Goal: Obtain resource: Download file/media

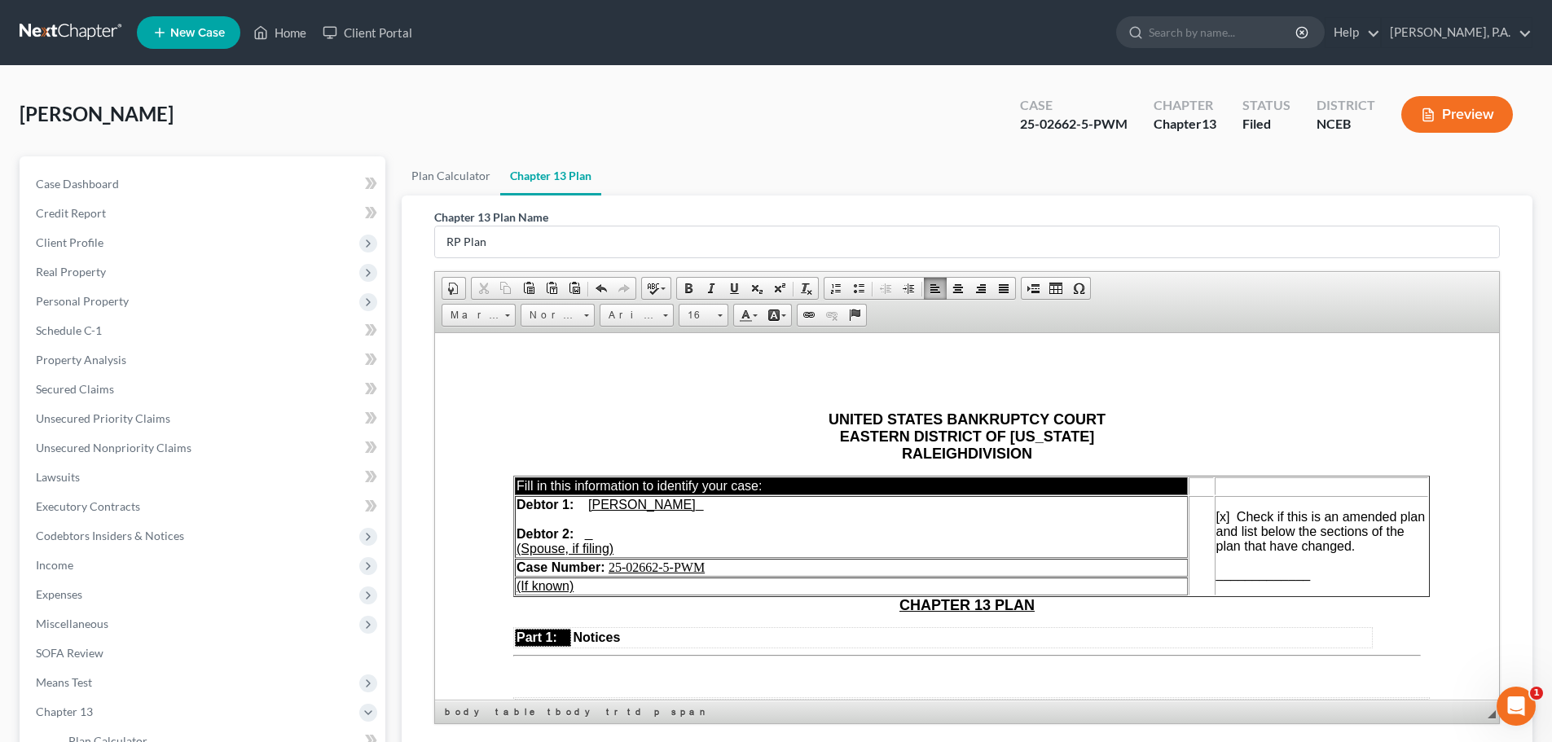
scroll to position [905, 0]
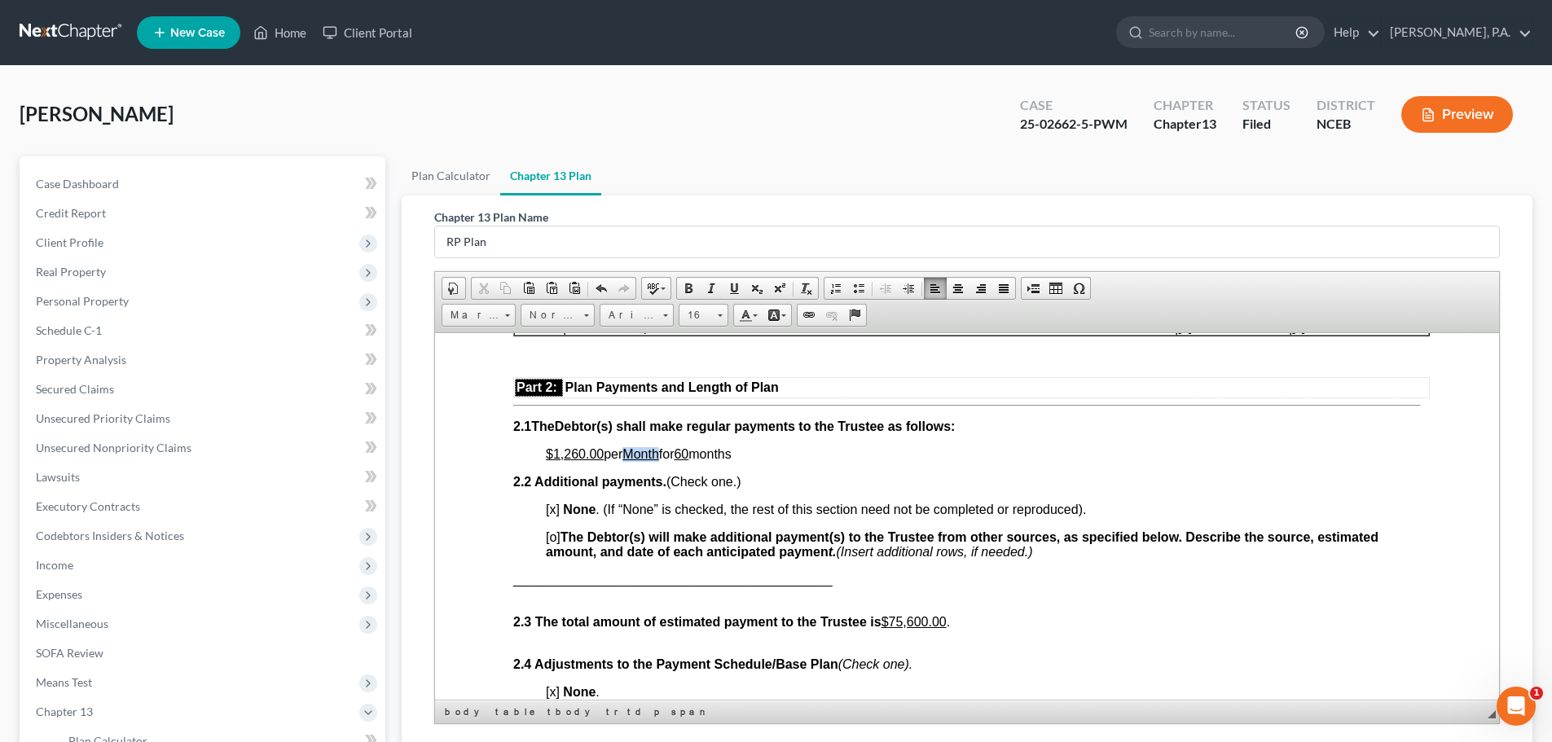
drag, startPoint x: 662, startPoint y: 453, endPoint x: 630, endPoint y: 451, distance: 31.8
click at [630, 451] on u "Month" at bounding box center [640, 453] width 36 height 14
click at [730, 289] on span at bounding box center [733, 288] width 13 height 13
click at [639, 454] on span "$1,260.00 per Month for 60 months" at bounding box center [639, 453] width 186 height 14
click at [704, 450] on span "$1,260.00 per m onth for 60 months" at bounding box center [640, 453] width 189 height 14
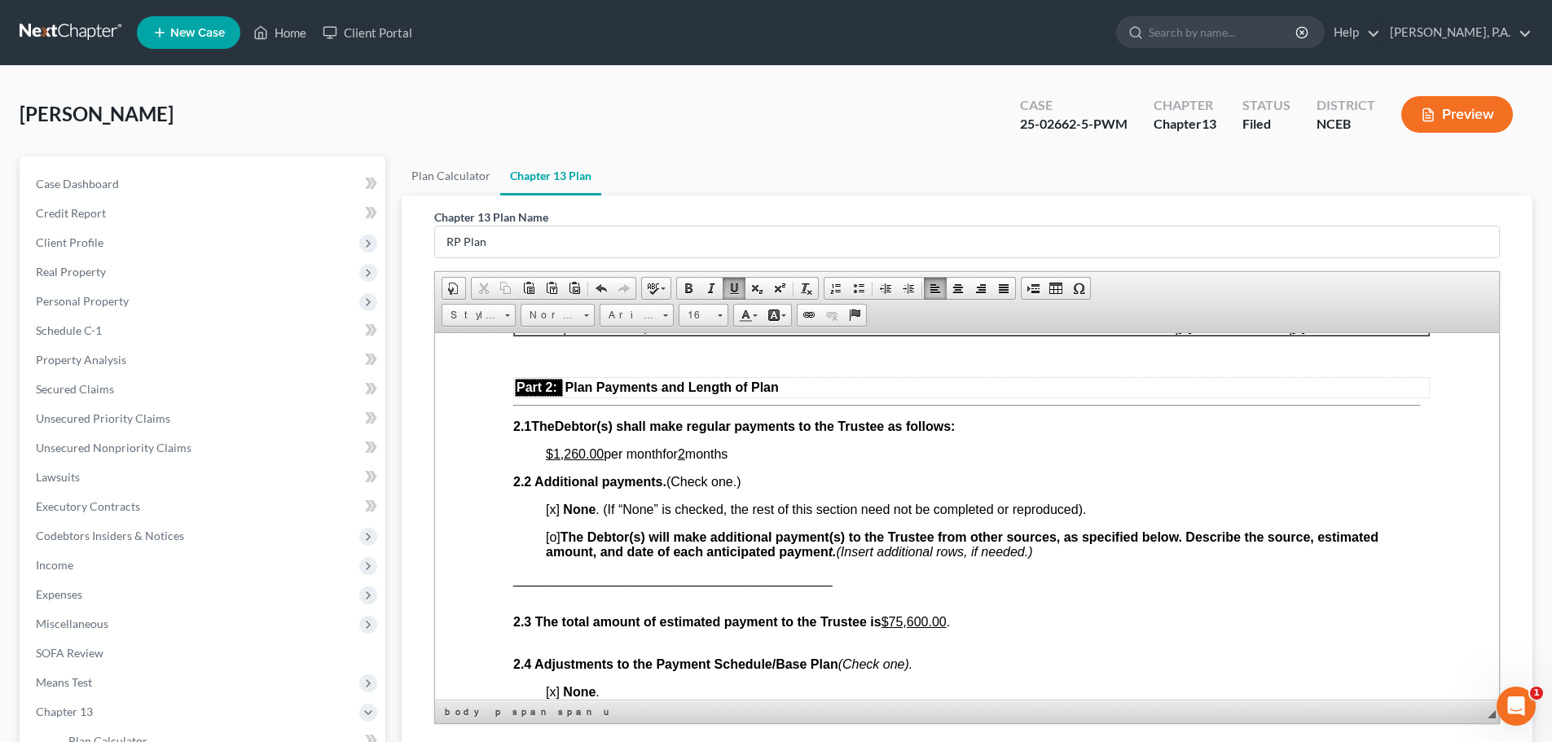
click at [748, 456] on p "$1,260.00 per m onth for 2 months" at bounding box center [983, 453] width 875 height 15
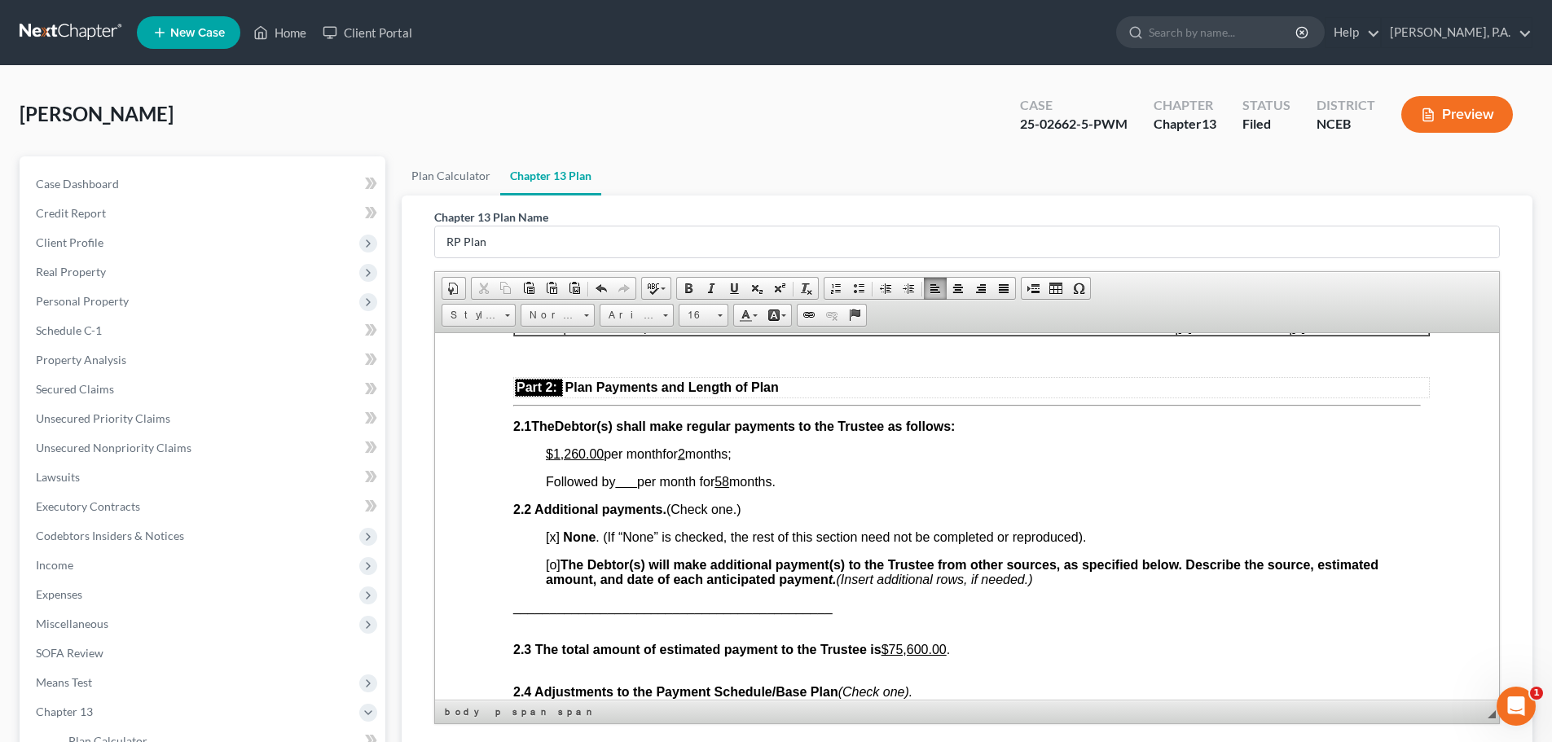
click at [616, 483] on span "Followed by per month for 58 months." at bounding box center [661, 481] width 230 height 14
click at [903, 650] on u "$75,600.00" at bounding box center [913, 649] width 65 height 14
drag, startPoint x: 911, startPoint y: 649, endPoint x: 929, endPoint y: 649, distance: 17.9
click at [929, 649] on u "$78,600.00" at bounding box center [913, 649] width 65 height 14
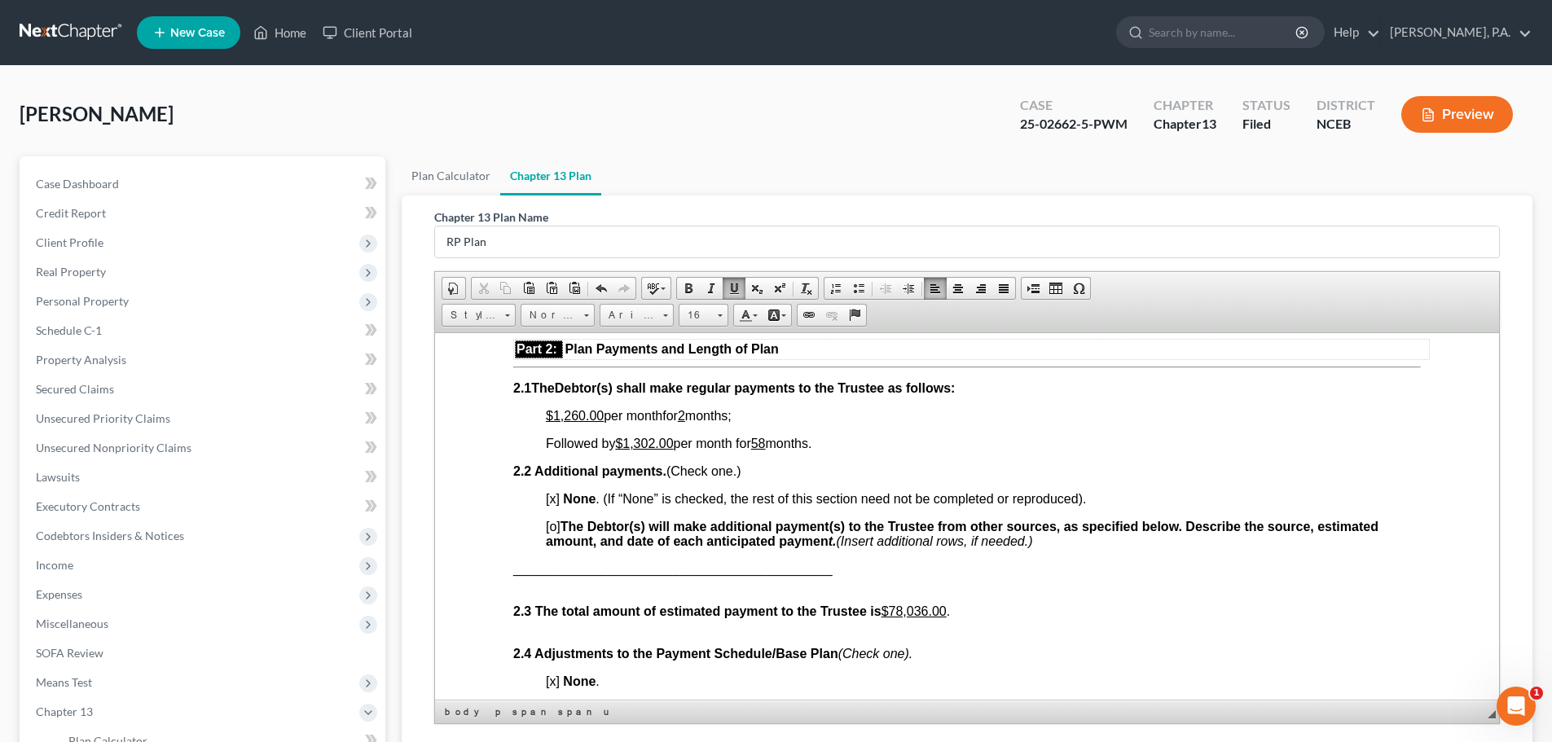
scroll to position [129, 0]
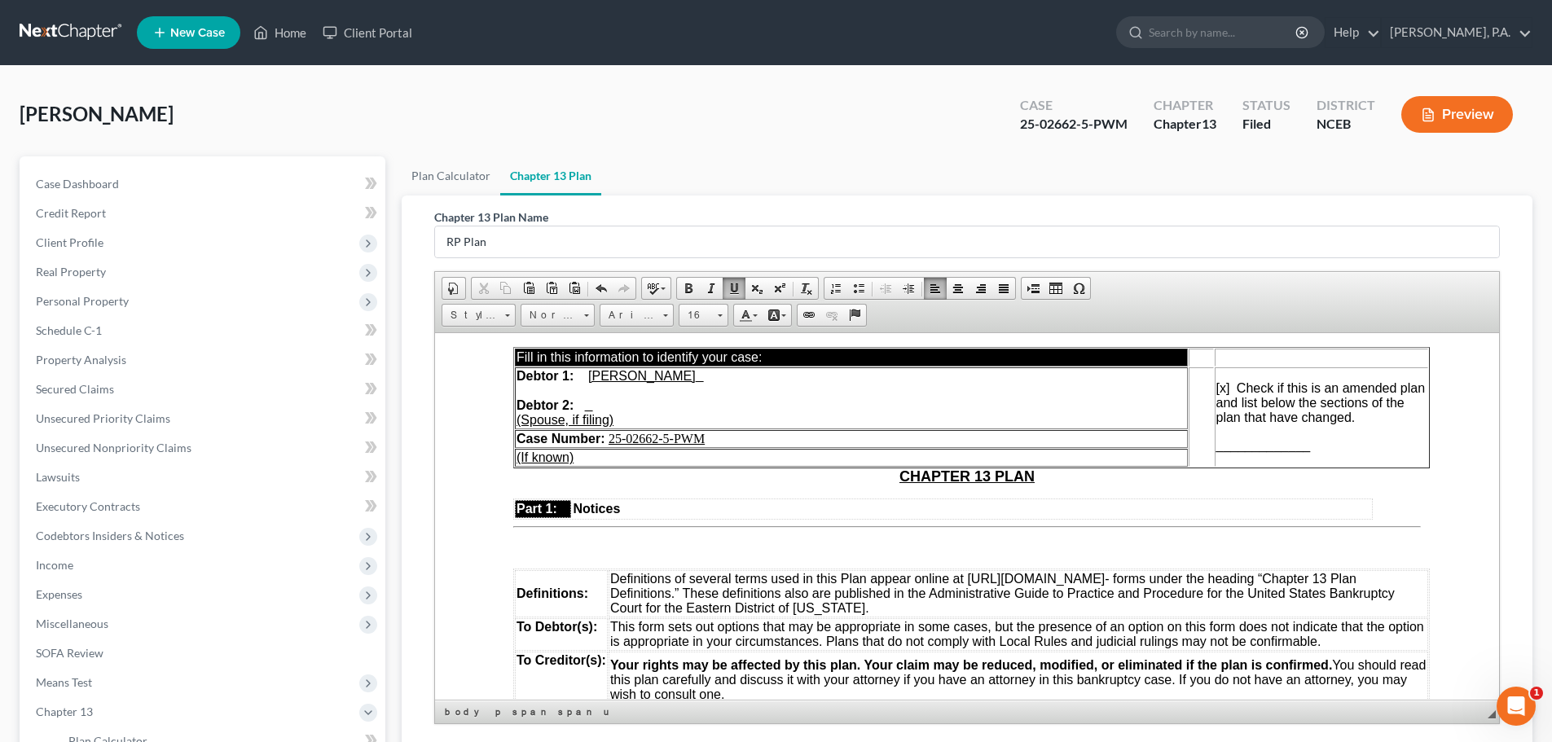
click at [1217, 453] on td "[x ] Check if this is an amended plan and list below the sections of the plan t…" at bounding box center [1320, 416] width 213 height 99
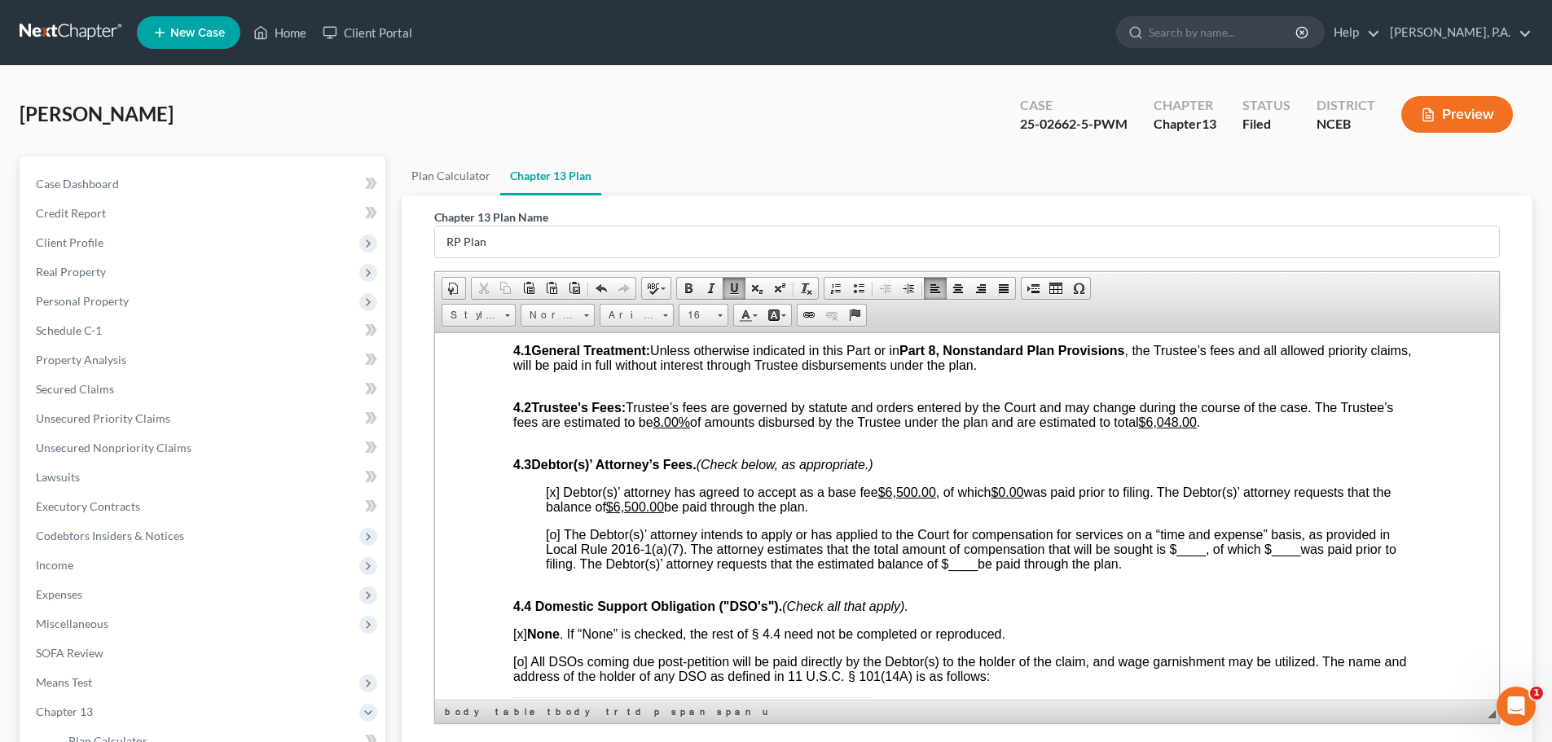
scroll to position [2713, 0]
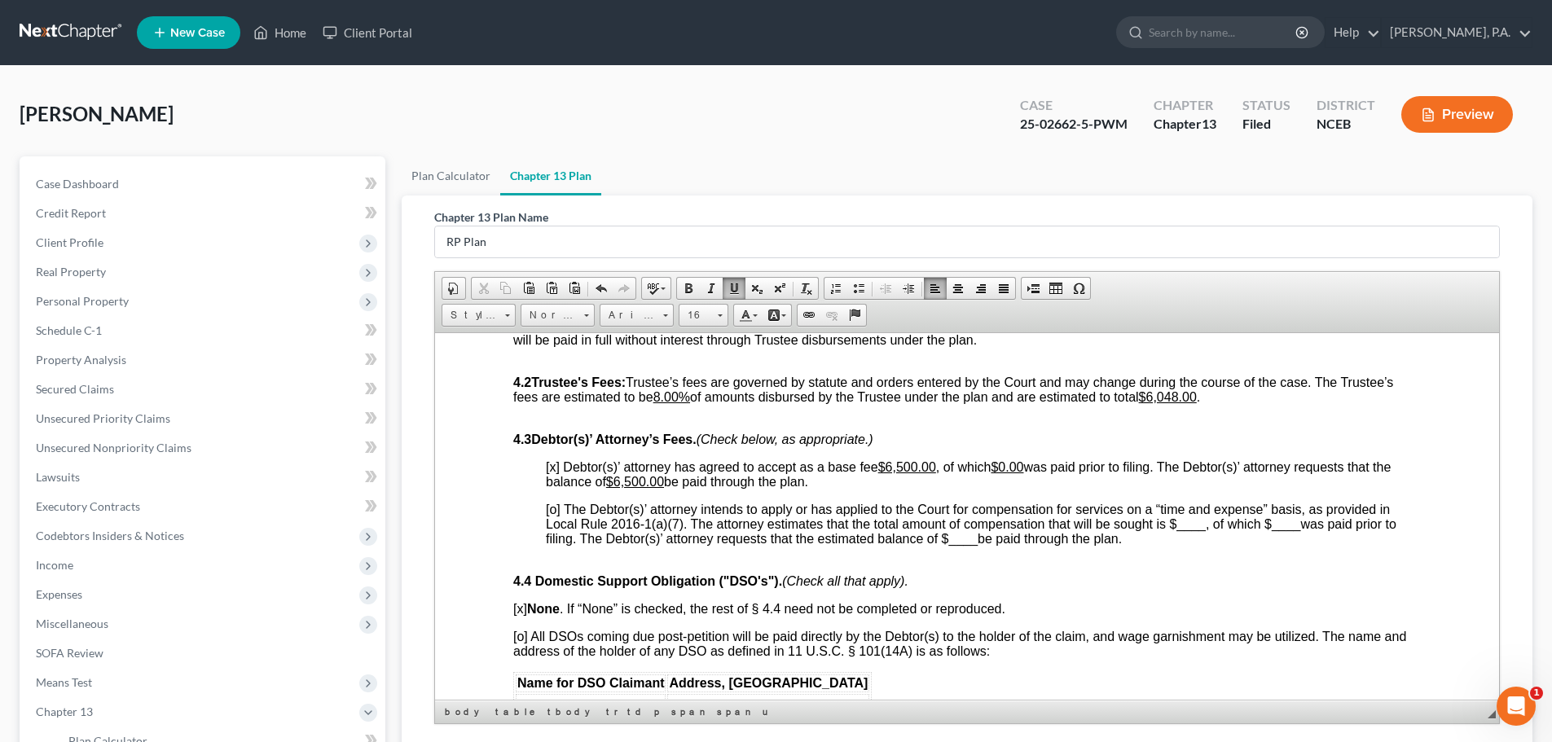
drag, startPoint x: 1490, startPoint y: 458, endPoint x: 1956, endPoint y: 863, distance: 617.7
drag, startPoint x: 1166, startPoint y: 424, endPoint x: 1189, endPoint y: 424, distance: 22.8
click at [1189, 403] on u "$6,048.00" at bounding box center [1168, 396] width 58 height 14
click at [1000, 588] on p "4.4 Domestic Support Obligation ("DSO's"). (Check all that apply)." at bounding box center [966, 580] width 907 height 15
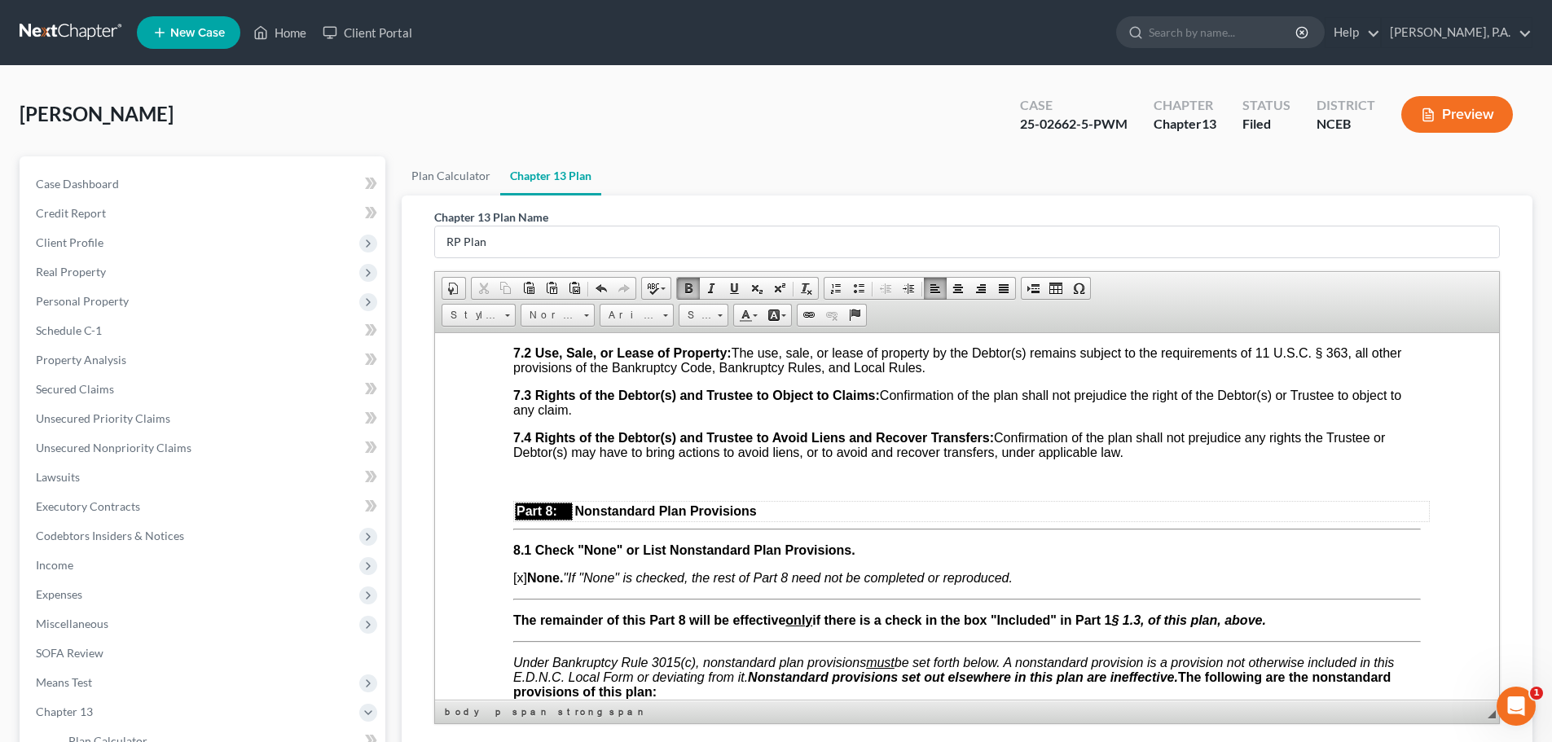
scroll to position [4983, 0]
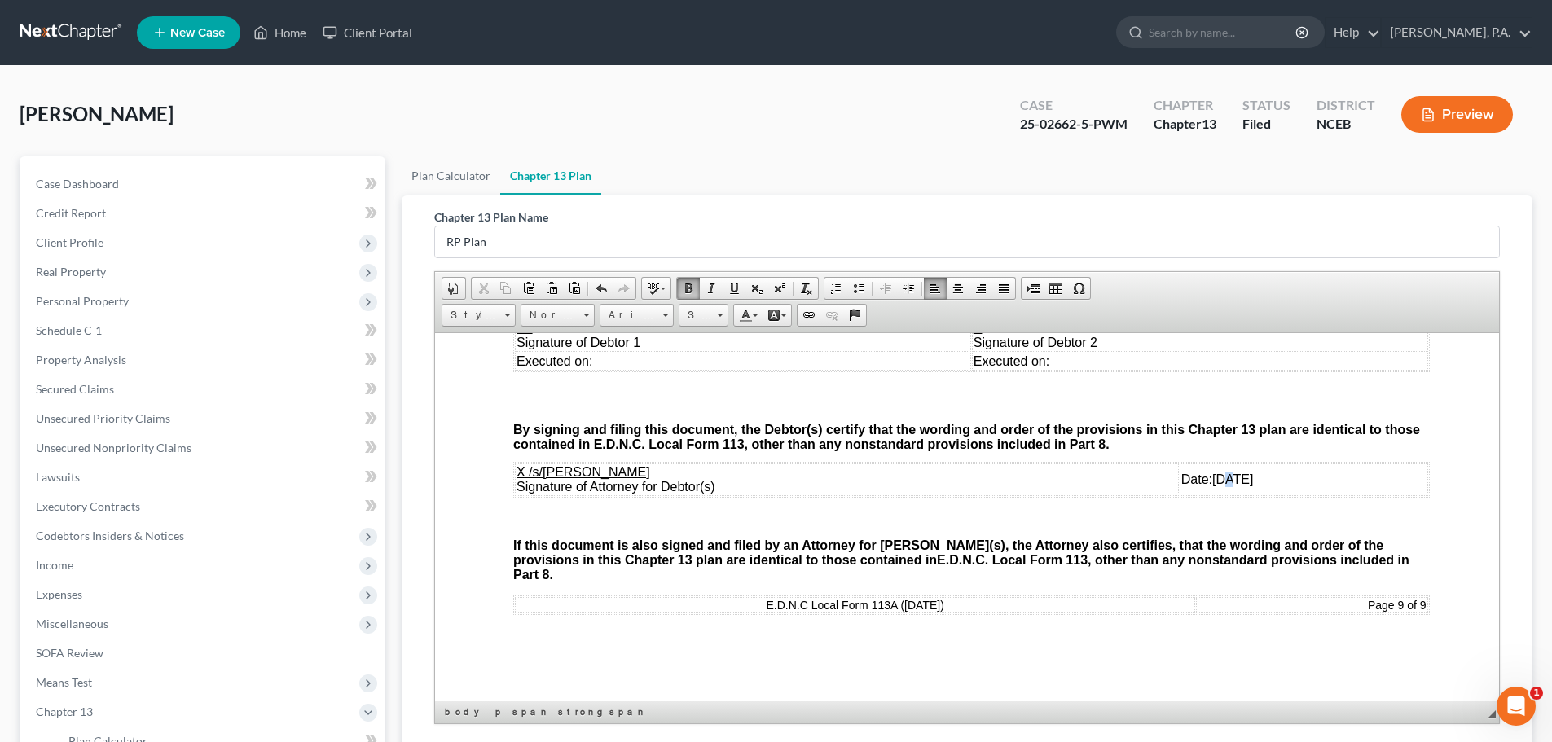
click at [1212, 485] on u "[DATE]" at bounding box center [1232, 479] width 41 height 14
drag, startPoint x: 1187, startPoint y: 492, endPoint x: 1172, endPoint y: 491, distance: 14.7
click at [1212, 485] on u "[DATE]" at bounding box center [1232, 479] width 41 height 14
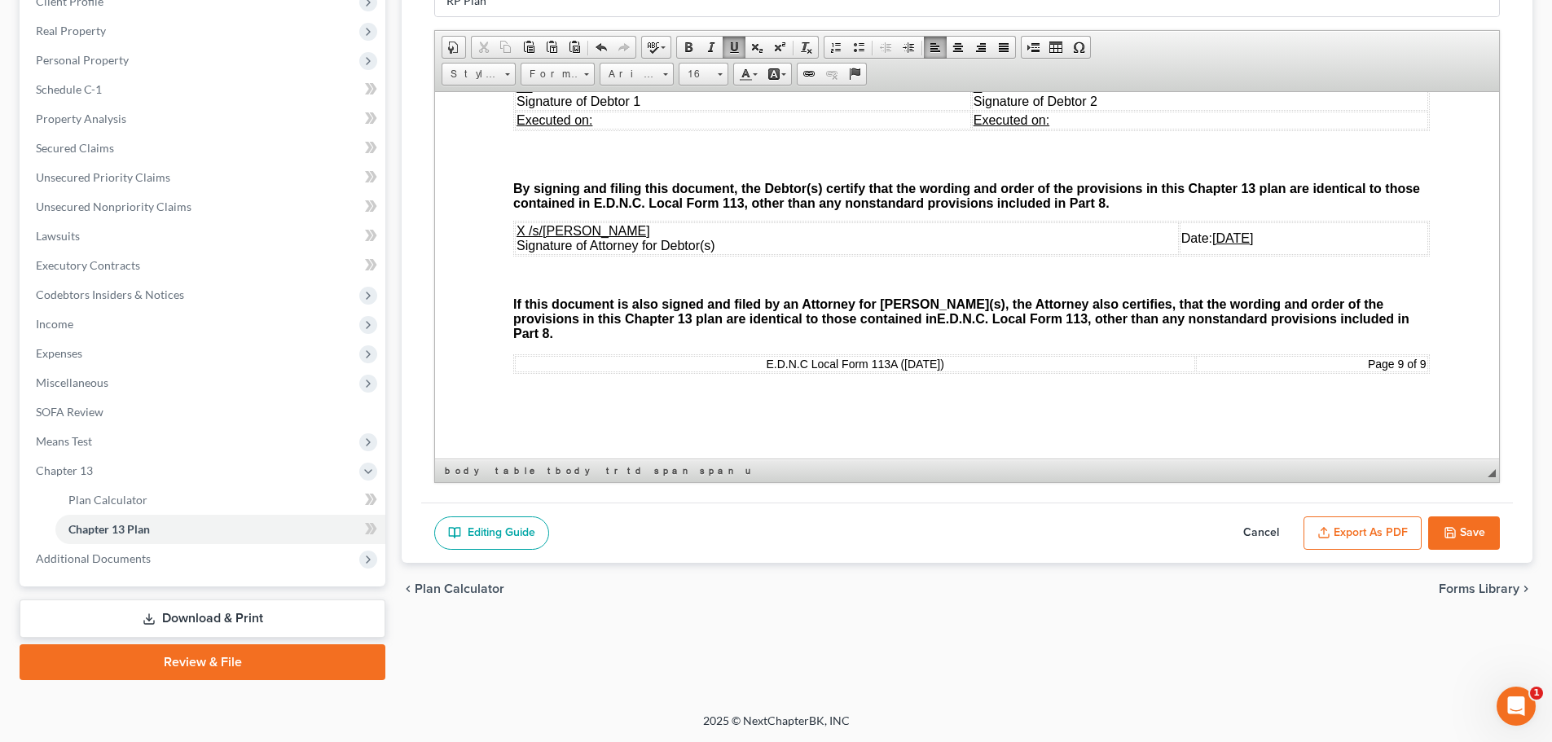
click at [1393, 534] on button "Export as PDF" at bounding box center [1362, 533] width 118 height 34
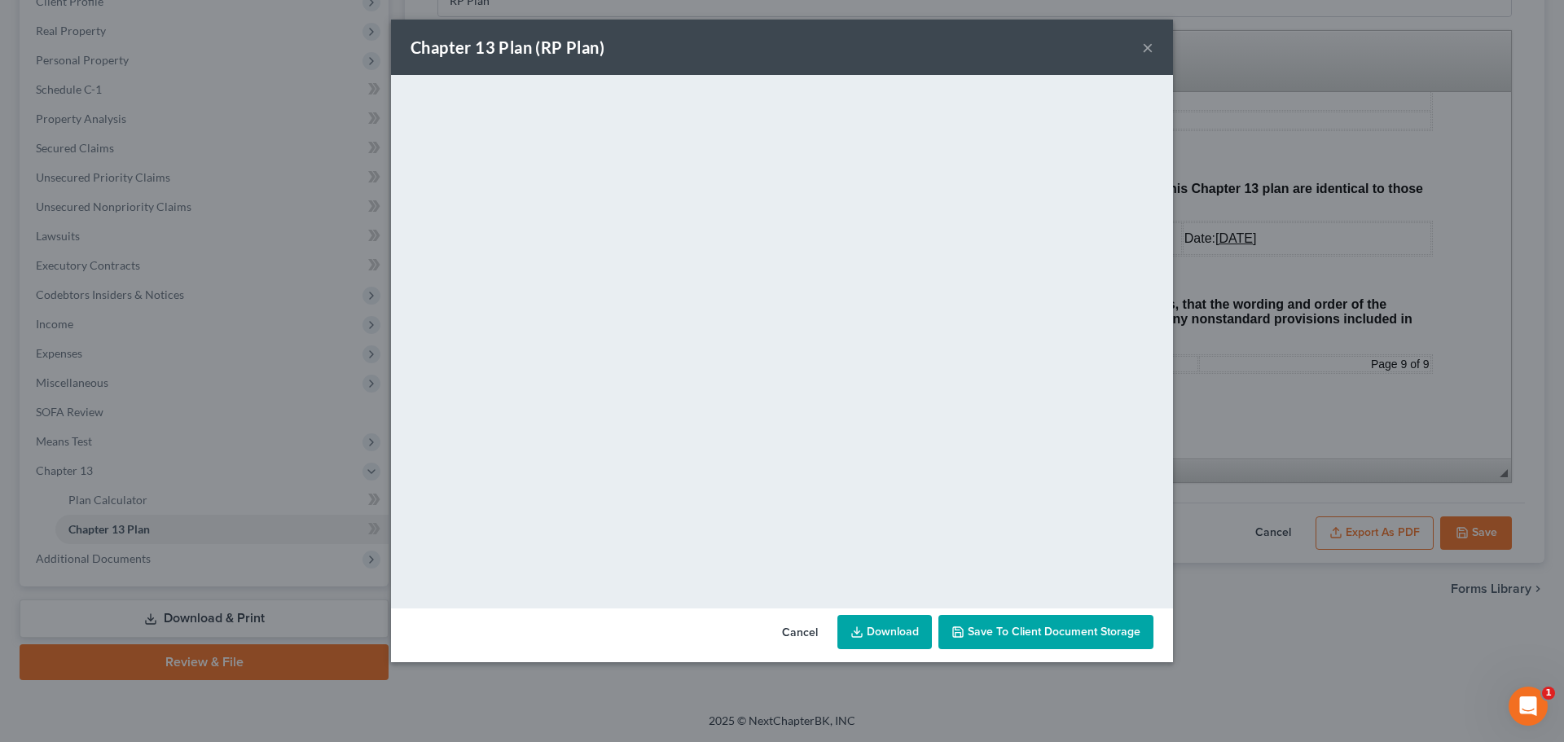
click at [801, 627] on button "Cancel" at bounding box center [800, 633] width 62 height 33
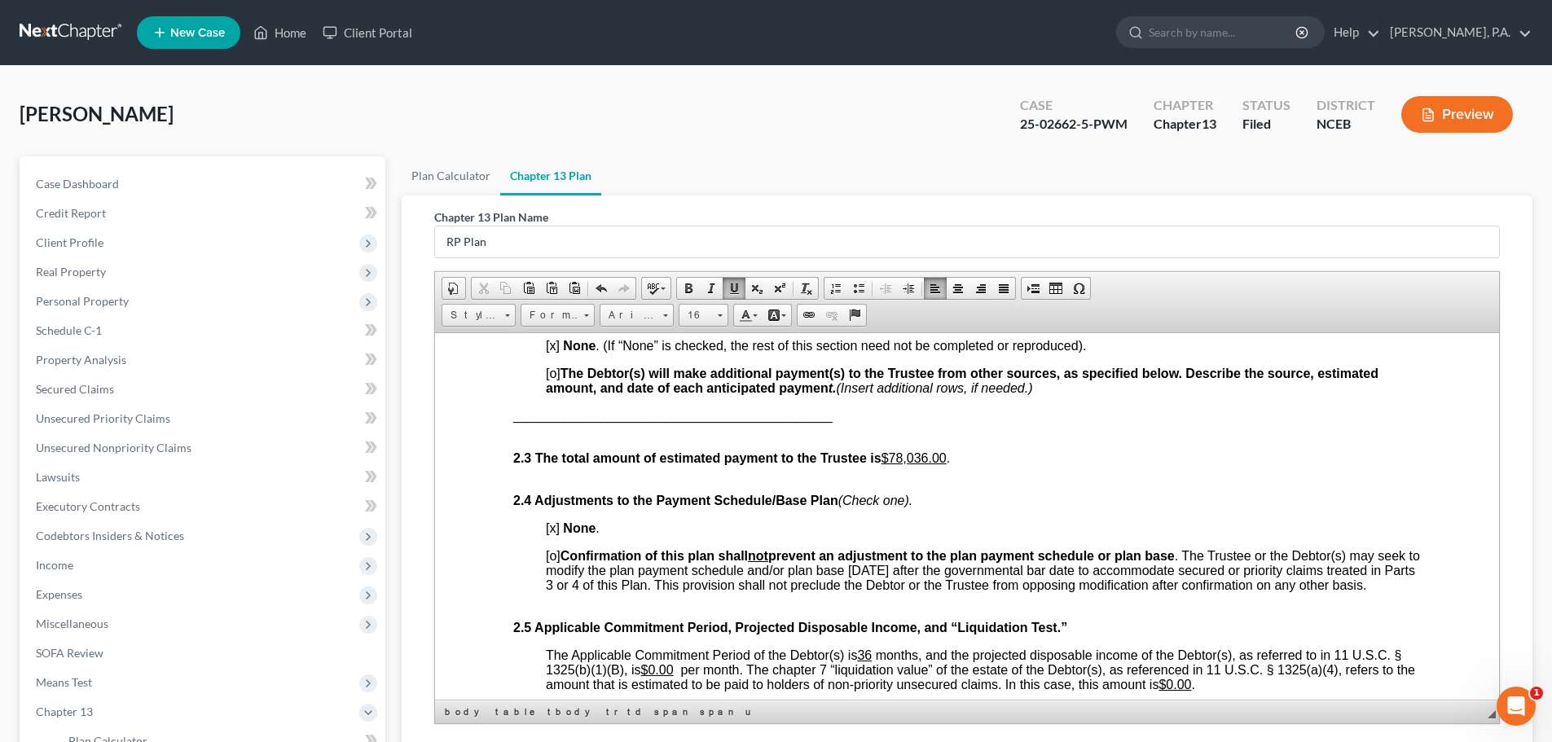
scroll to position [0, 0]
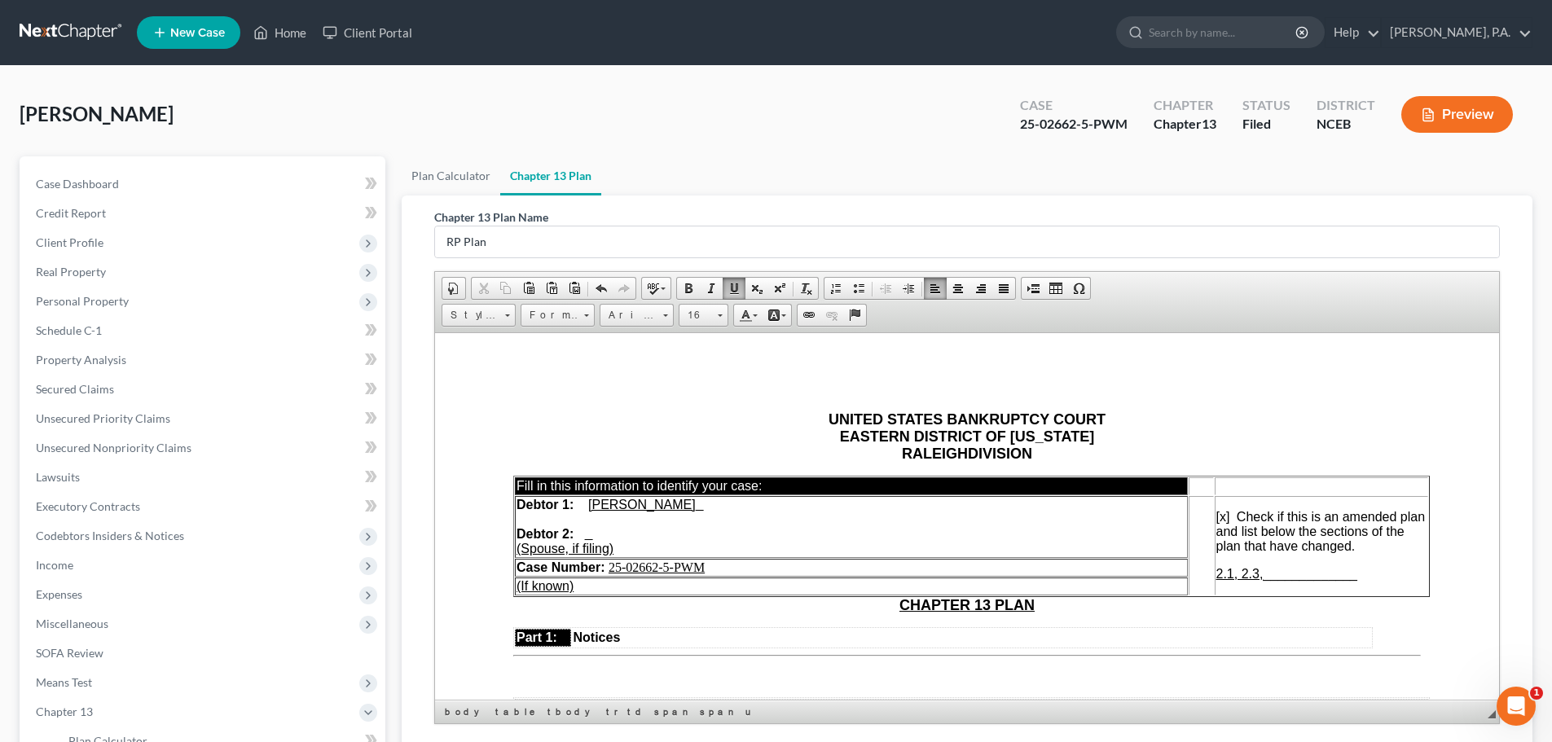
click at [1263, 574] on u "2.1, 2.3," at bounding box center [1239, 573] width 47 height 14
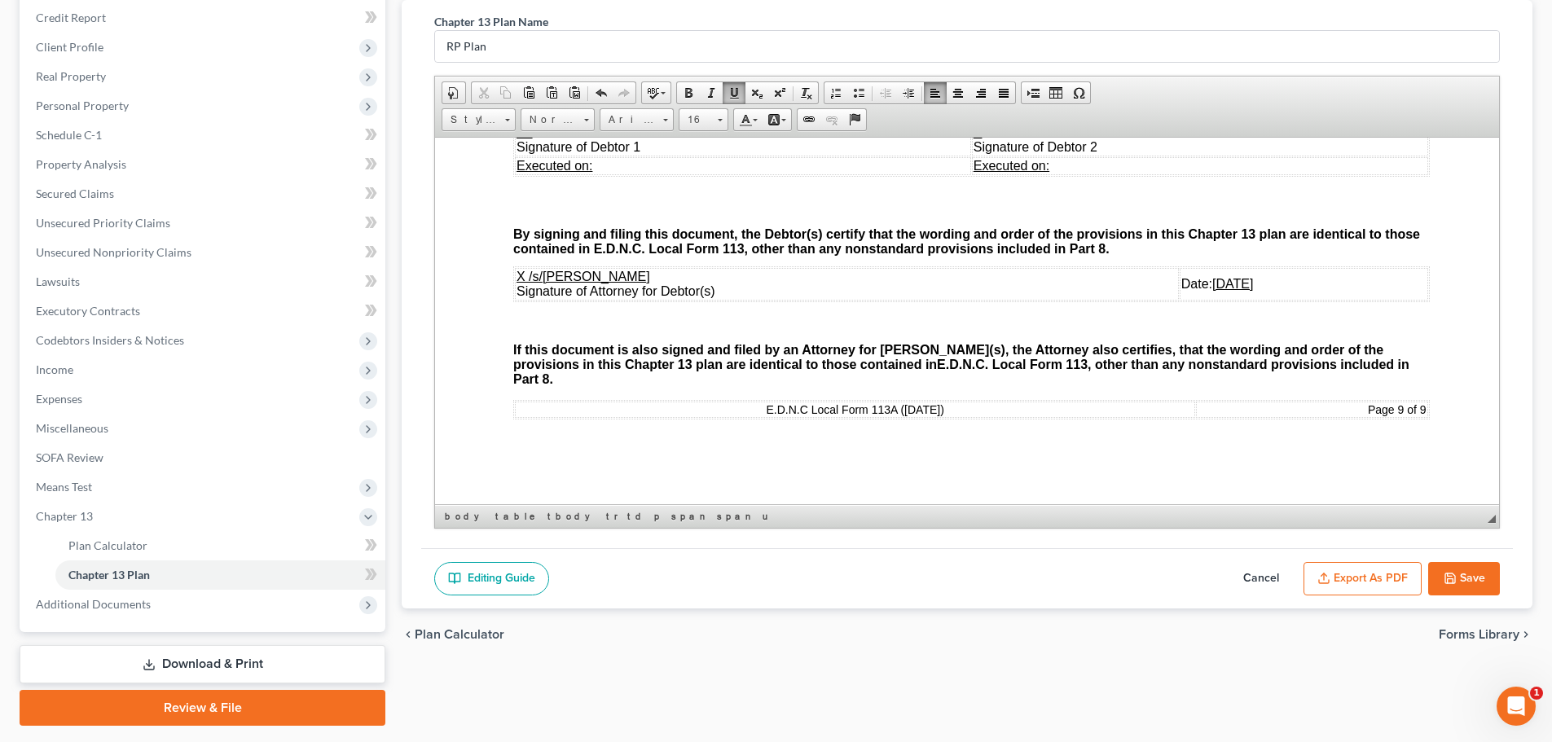
scroll to position [241, 0]
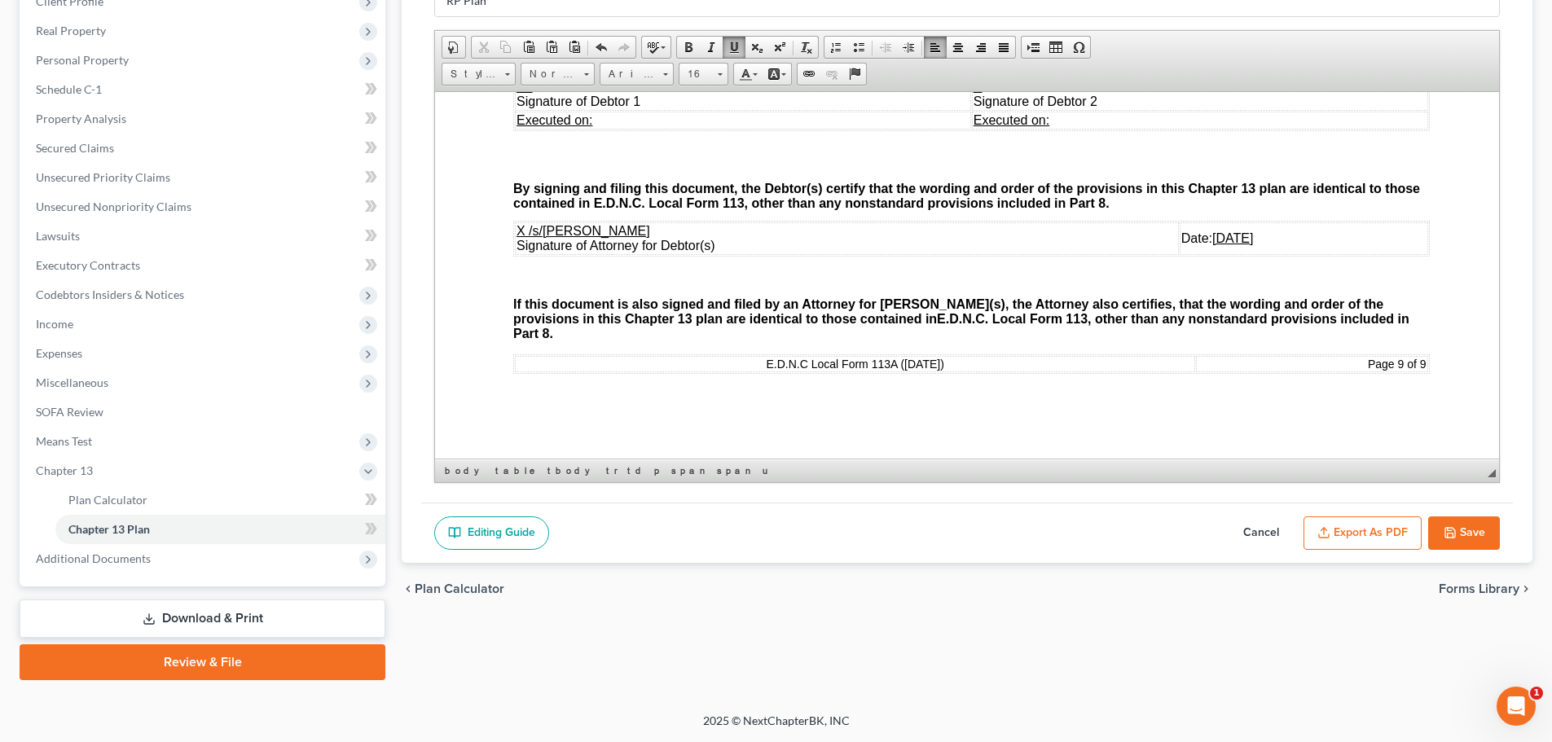
click at [1360, 527] on button "Export as PDF" at bounding box center [1362, 533] width 118 height 34
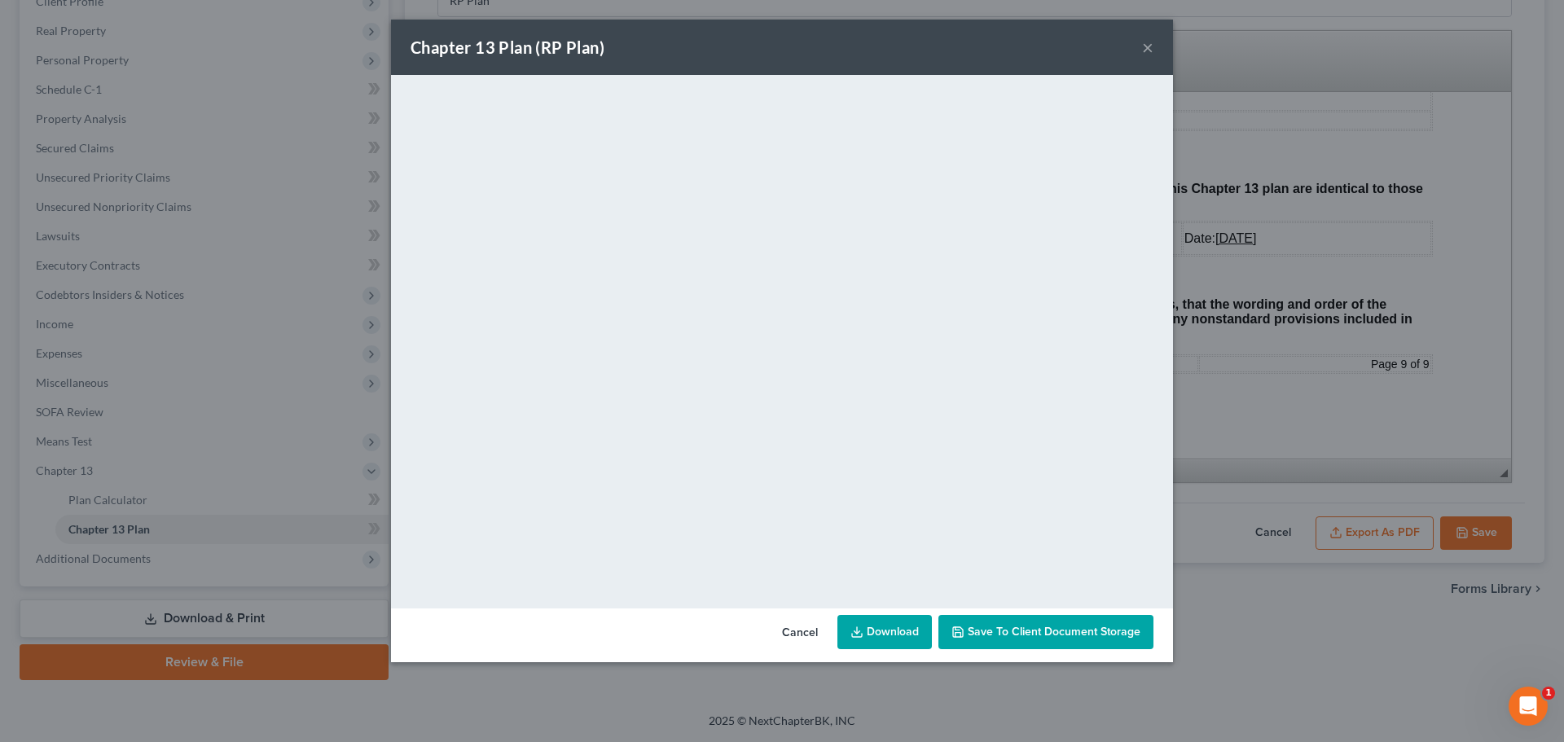
click at [898, 634] on link "Download" at bounding box center [884, 632] width 94 height 34
click at [1154, 42] on div "Chapter 13 Plan (RP Plan) ×" at bounding box center [782, 47] width 782 height 55
click at [1140, 54] on div "Chapter 13 Plan (RP Plan) ×" at bounding box center [782, 47] width 782 height 55
click at [1145, 48] on button "×" at bounding box center [1147, 47] width 11 height 20
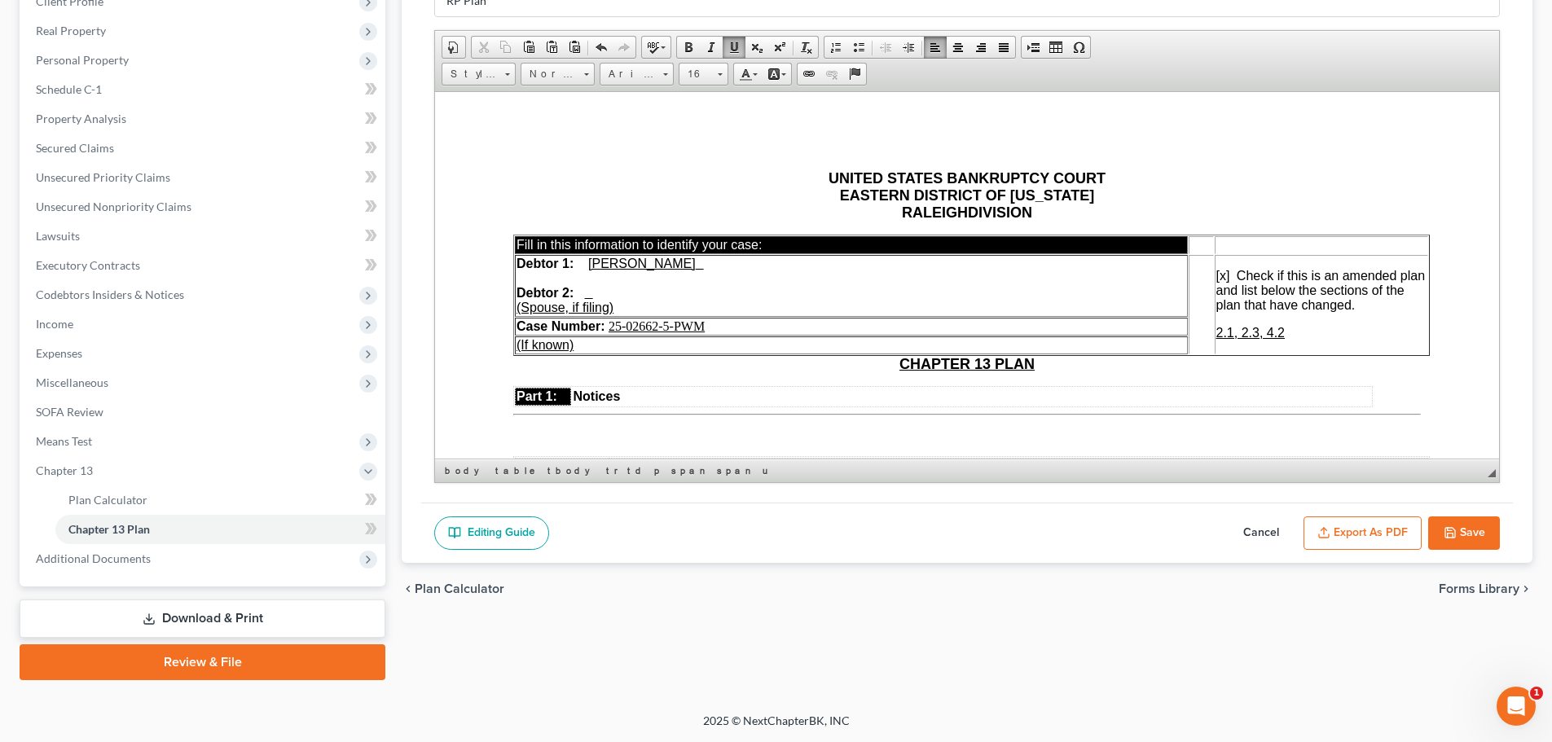
scroll to position [815, 0]
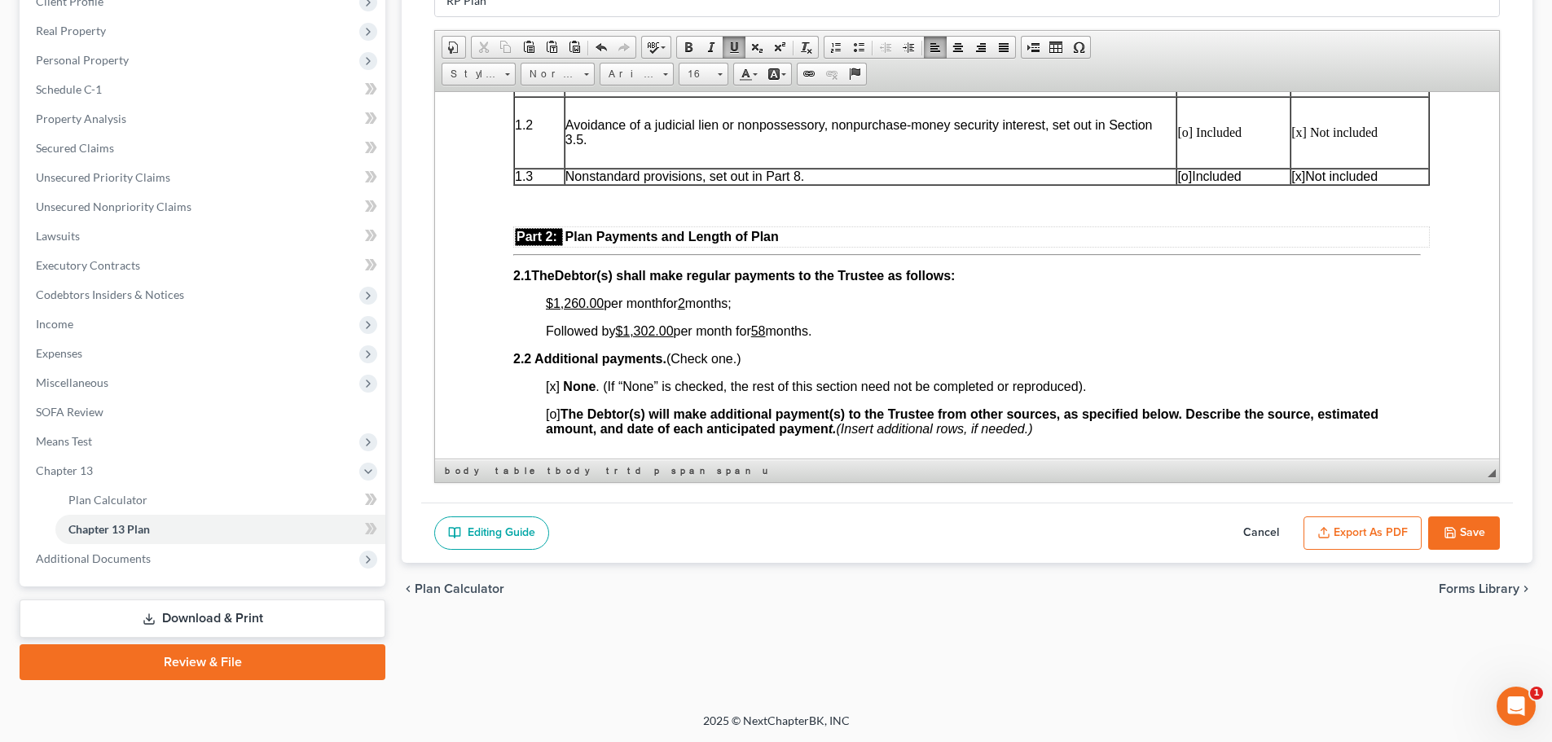
click at [1450, 533] on icon "button" at bounding box center [1449, 532] width 13 height 13
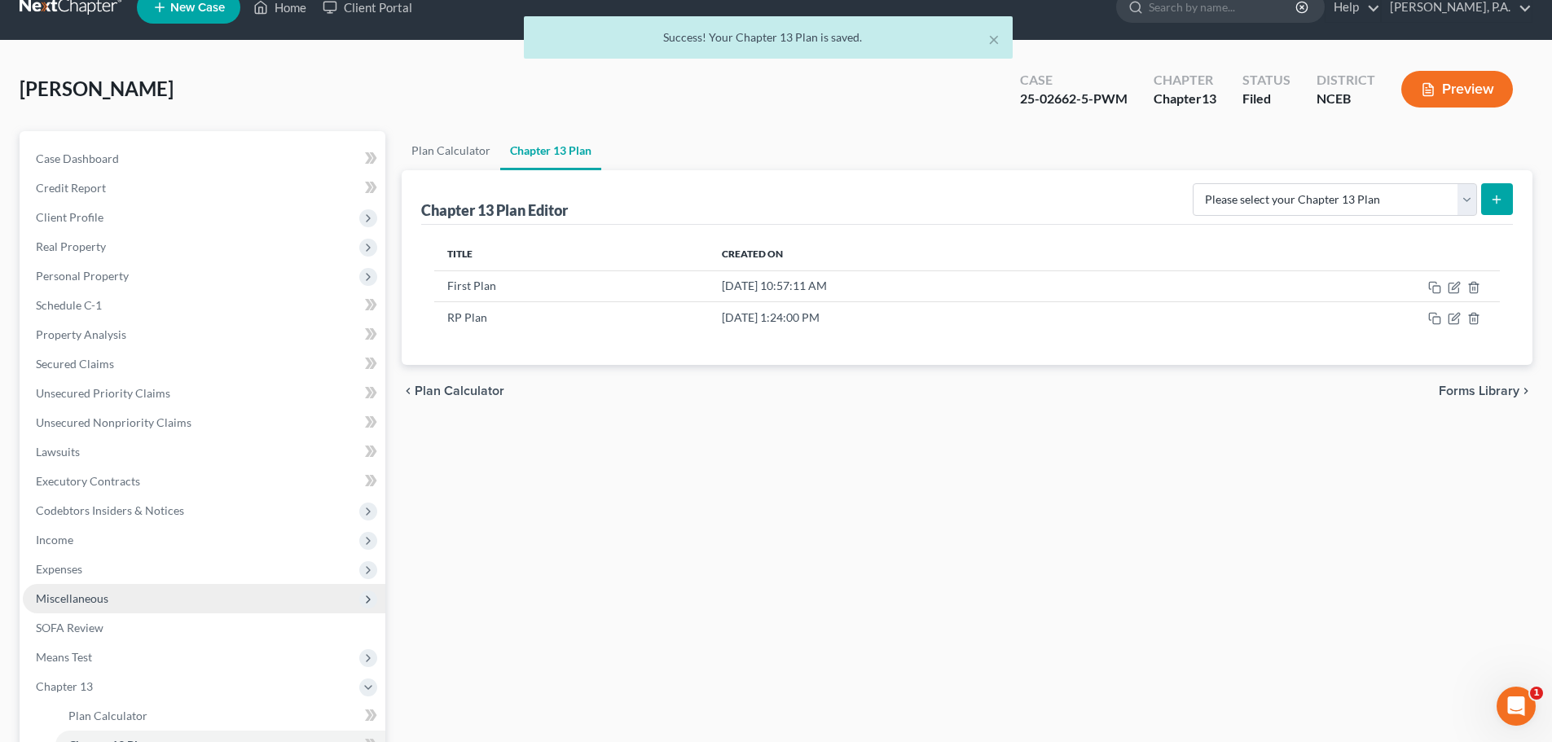
scroll to position [0, 0]
